Goal: Information Seeking & Learning: Understand process/instructions

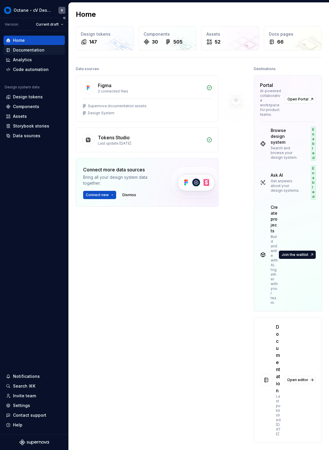
click at [37, 54] on div "Documentation" at bounding box center [34, 49] width 61 height 9
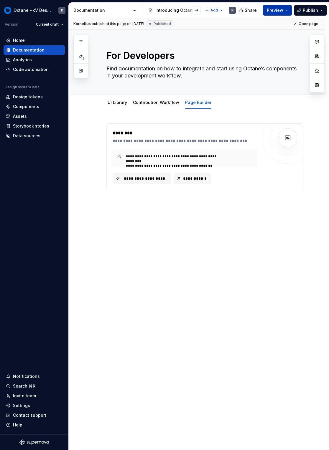
click at [288, 11] on button "Preview" at bounding box center [277, 10] width 29 height 11
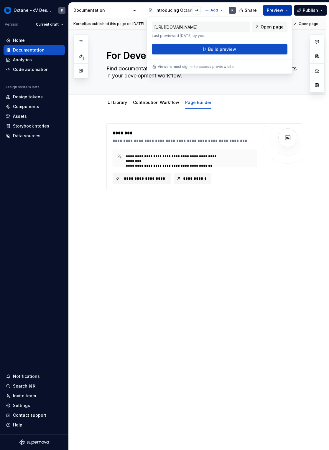
click at [288, 11] on button "Preview" at bounding box center [277, 10] width 29 height 11
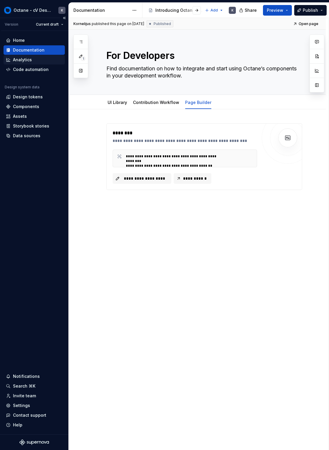
click at [39, 60] on div "Analytics" at bounding box center [34, 60] width 57 height 6
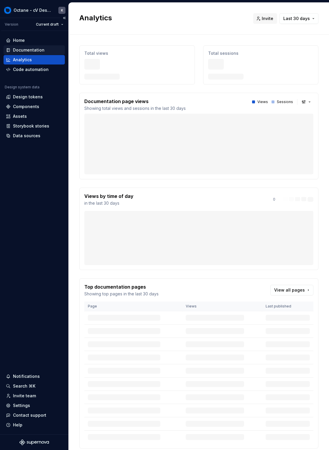
click at [41, 51] on div "Documentation" at bounding box center [29, 50] width 32 height 6
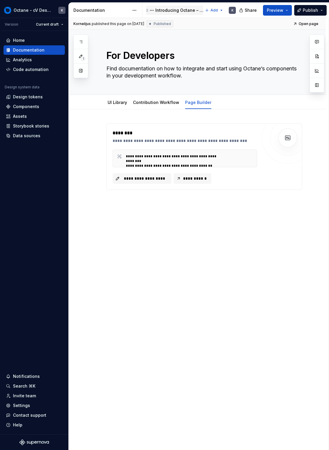
click at [164, 11] on div "Introducing Octane – a single source of truth for brand, design, and content." at bounding box center [179, 10] width 49 height 6
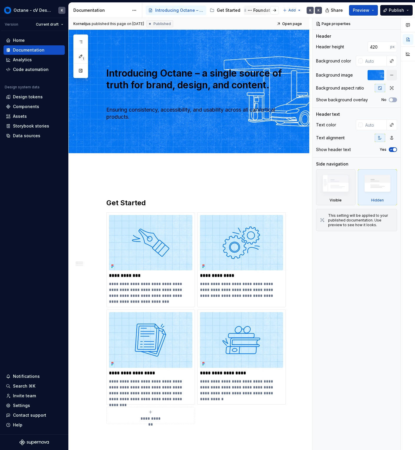
click at [258, 10] on div "Foundations" at bounding box center [266, 10] width 26 height 6
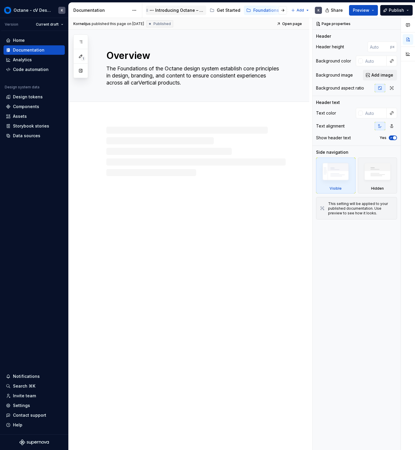
click at [180, 9] on div "Introducing Octane – a single source of truth for brand, design, and content." at bounding box center [179, 10] width 49 height 6
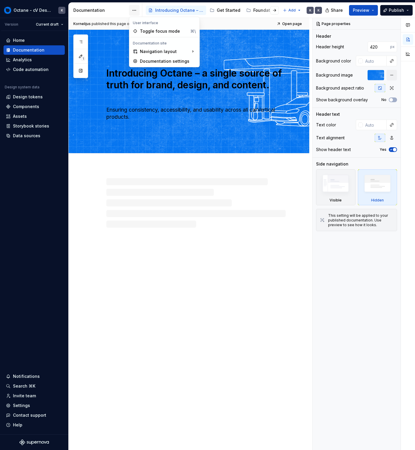
click at [137, 11] on html "Octane - cV Design System K Version Current draft Home Documentation Analytics …" at bounding box center [207, 225] width 415 height 450
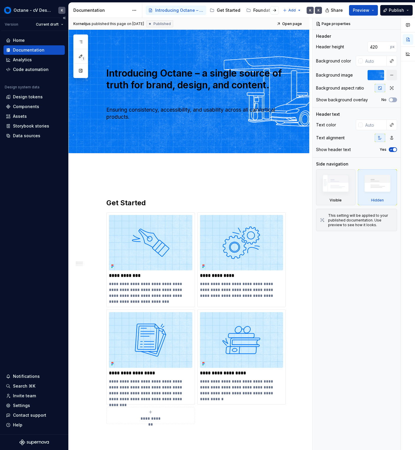
click at [48, 47] on div "Documentation" at bounding box center [34, 50] width 57 height 6
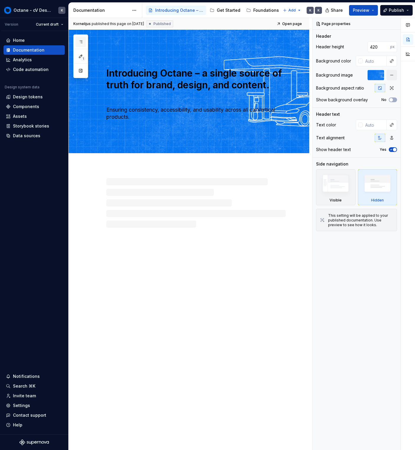
click at [81, 42] on icon "button" at bounding box center [80, 41] width 5 height 5
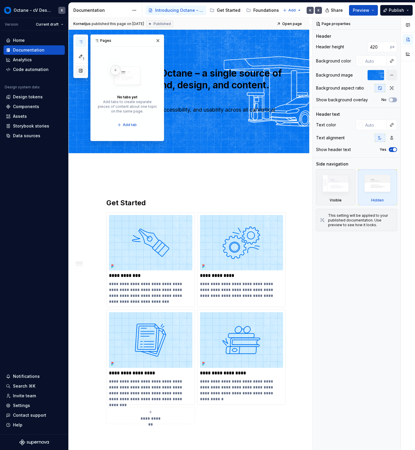
click at [80, 70] on button "button" at bounding box center [80, 70] width 11 height 11
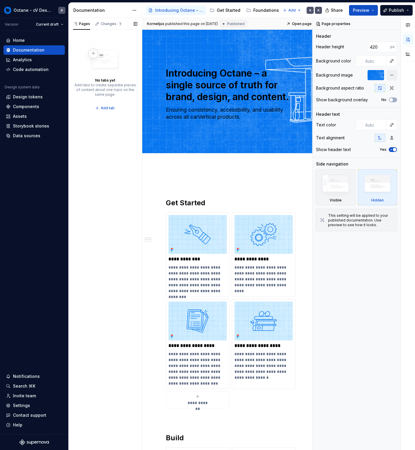
click at [123, 23] on div "Pages Changes 1" at bounding box center [105, 24] width 74 height 12
click at [102, 26] on div "Changes 1" at bounding box center [112, 24] width 22 height 5
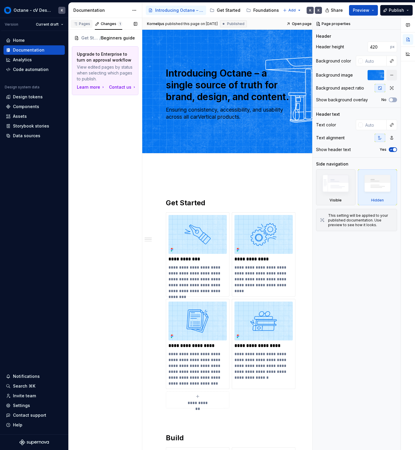
click at [80, 24] on div "Pages" at bounding box center [81, 24] width 17 height 5
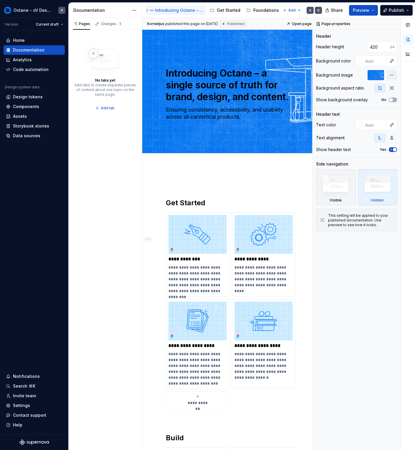
click at [183, 11] on div "Introducing Octane – a single source of truth for brand, design, and content." at bounding box center [179, 10] width 49 height 6
click at [43, 49] on div "Documentation" at bounding box center [34, 50] width 57 height 6
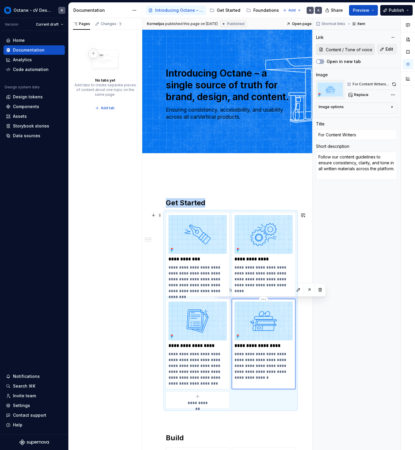
click at [267, 322] on img at bounding box center [263, 321] width 58 height 39
type textarea "*"
type input "For Content Editors"
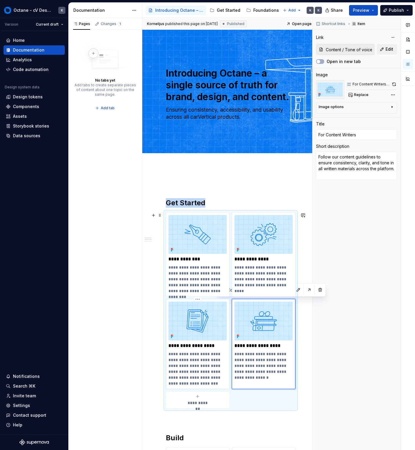
type textarea "Learn how to create and edit website pages using the Page Builder with Live Pre…"
click at [185, 323] on img at bounding box center [197, 321] width 58 height 39
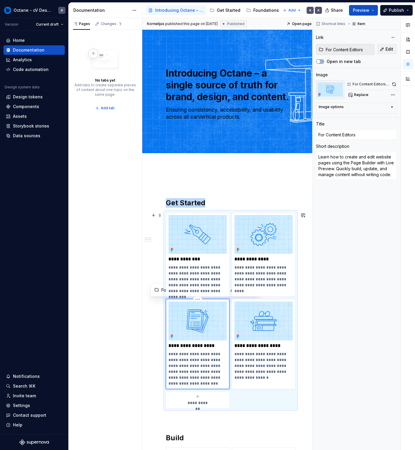
click at [186, 341] on div "**********" at bounding box center [197, 344] width 58 height 85
click at [187, 346] on p "**********" at bounding box center [197, 346] width 58 height 6
click at [328, 49] on input "For Content Editors" at bounding box center [348, 49] width 51 height 11
click at [120, 26] on div "Changes 1" at bounding box center [112, 24] width 22 height 5
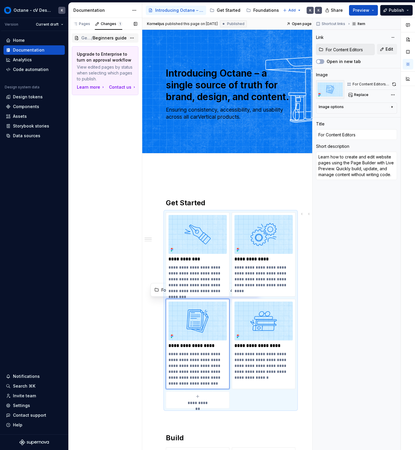
click at [87, 37] on span "Get Started / For Content Editors" at bounding box center [86, 38] width 10 height 6
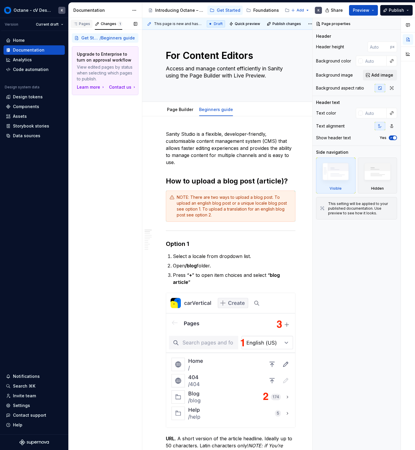
click at [82, 19] on button "Pages" at bounding box center [82, 24] width 22 height 12
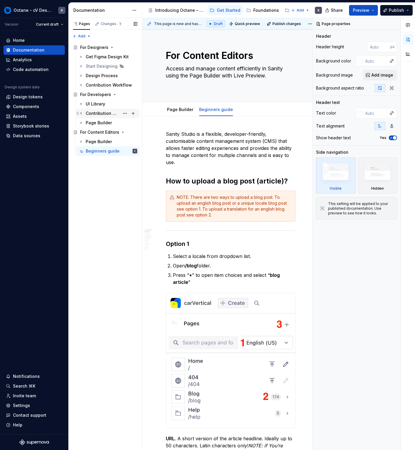
click at [102, 116] on div "Contribution Workflow" at bounding box center [103, 113] width 34 height 6
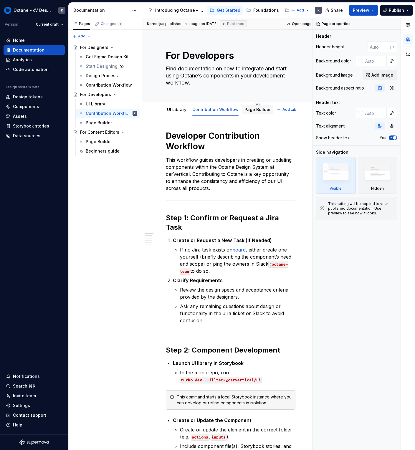
click at [261, 110] on link "Page Builder" at bounding box center [257, 109] width 26 height 5
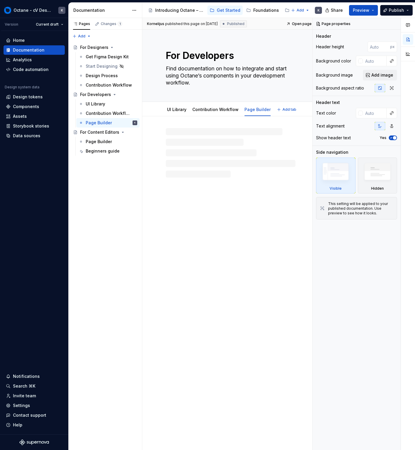
click at [258, 109] on link "Page Builder" at bounding box center [257, 109] width 26 height 5
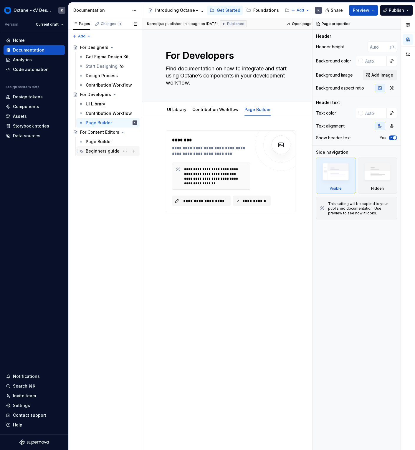
click at [110, 151] on div "Beginners guide" at bounding box center [103, 151] width 34 height 6
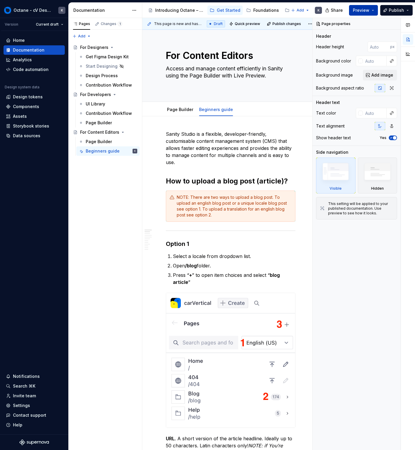
click at [328, 11] on button "Preview" at bounding box center [363, 10] width 29 height 11
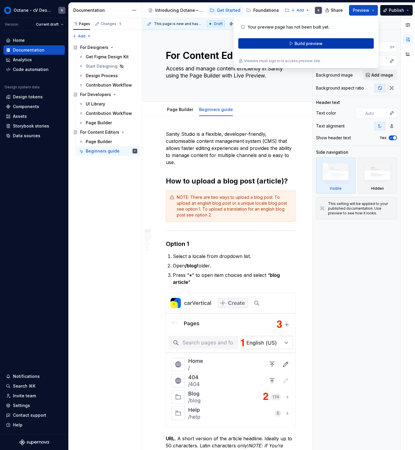
click at [328, 40] on button "Build preview" at bounding box center [306, 43] width 136 height 11
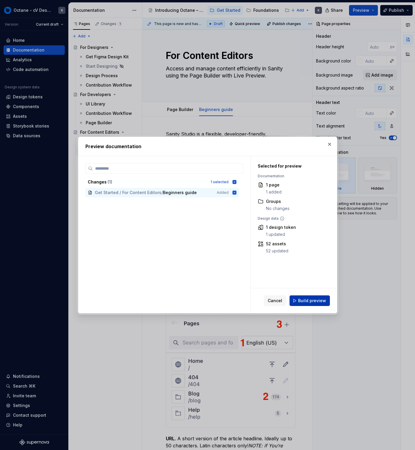
click at [312, 300] on span "Build preview" at bounding box center [312, 301] width 28 height 6
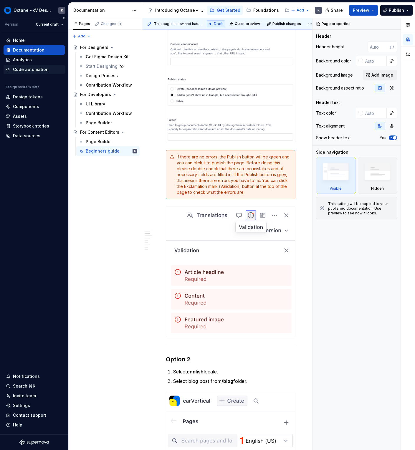
scroll to position [1058, 0]
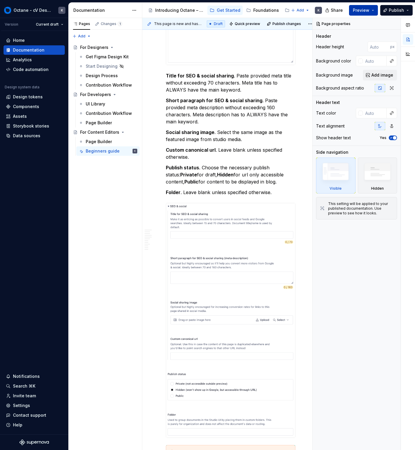
click at [328, 12] on button "Preview" at bounding box center [363, 10] width 29 height 11
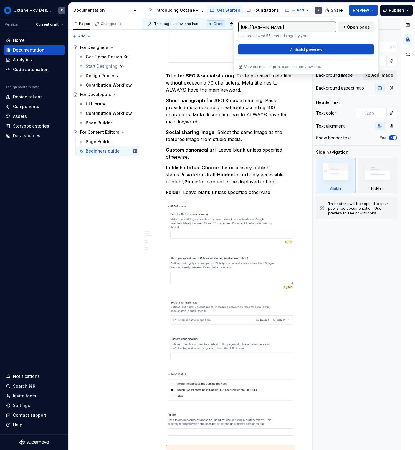
click at [328, 24] on span "Open page" at bounding box center [358, 27] width 23 height 6
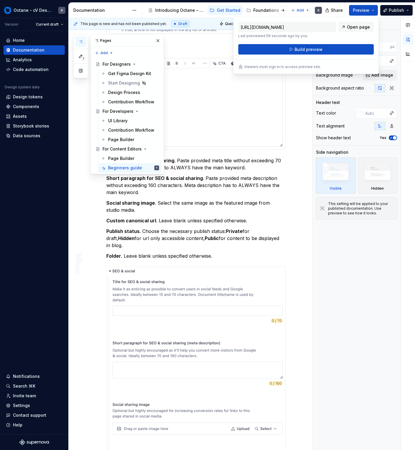
scroll to position [1077, 0]
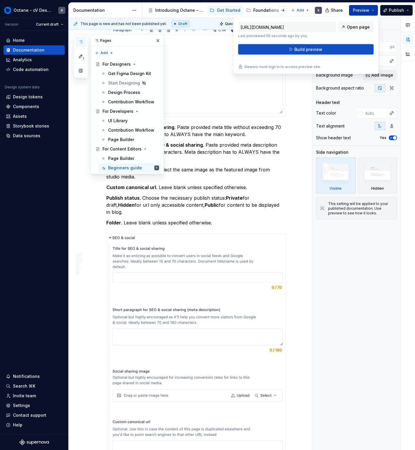
click at [328, 12] on button "Preview" at bounding box center [363, 10] width 29 height 11
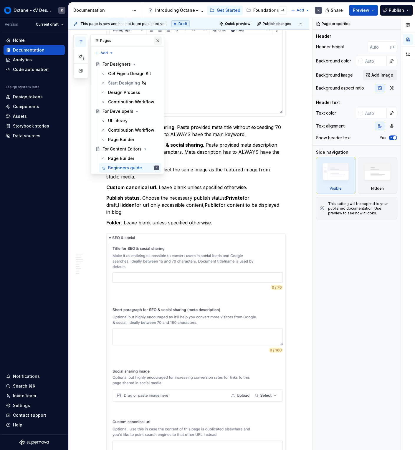
click at [158, 42] on button "button" at bounding box center [158, 41] width 8 height 8
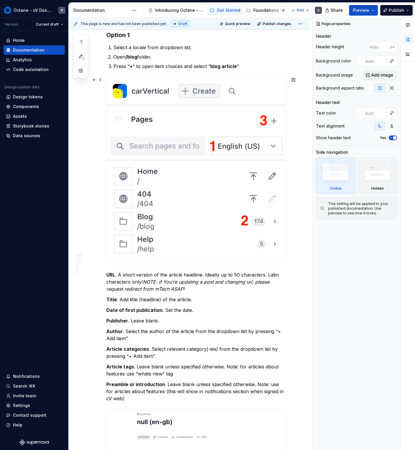
scroll to position [126, 0]
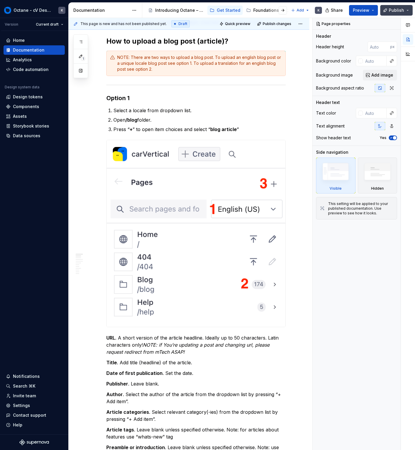
click at [328, 9] on span "Publish" at bounding box center [396, 10] width 15 height 6
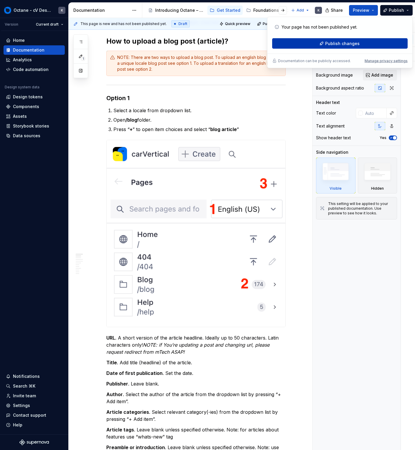
click at [328, 42] on button "Publish changes" at bounding box center [340, 43] width 136 height 11
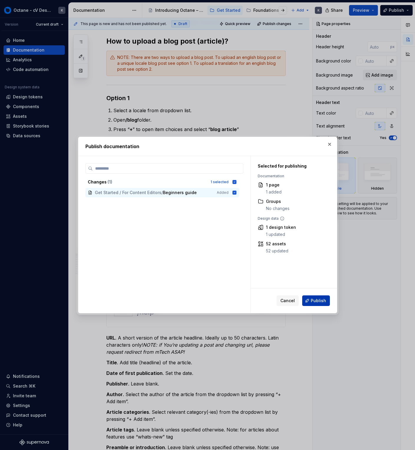
click at [310, 305] on button "Publish" at bounding box center [316, 300] width 28 height 11
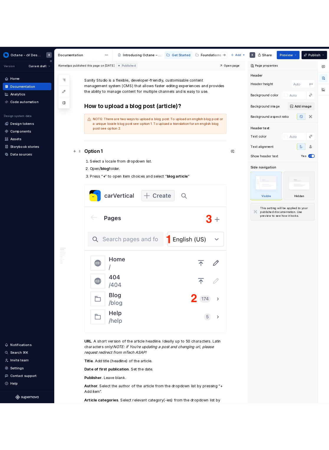
scroll to position [0, 0]
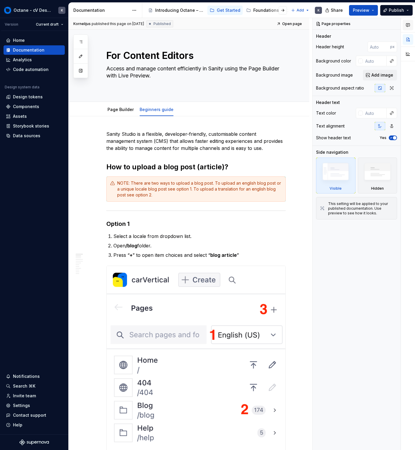
click at [328, 25] on icon "button" at bounding box center [408, 25] width 5 height 5
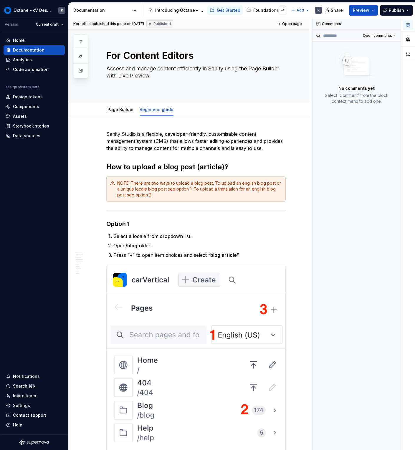
click at [328, 54] on div at bounding box center [408, 40] width 14 height 45
click at [328, 50] on div at bounding box center [408, 40] width 14 height 45
click at [328, 53] on button "button" at bounding box center [408, 54] width 11 height 11
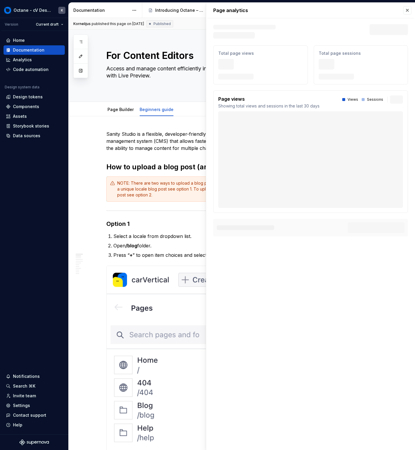
click at [328, 41] on div "Page analytics Text defining the skeleton width Skeleton width Last 30 days Tot…" at bounding box center [310, 123] width 209 height 241
click at [328, 13] on button "button" at bounding box center [407, 10] width 8 height 8
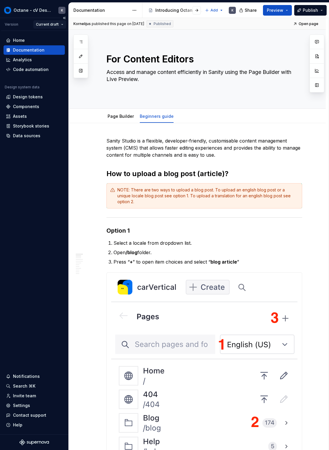
type textarea "*"
